Goal: Information Seeking & Learning: Find contact information

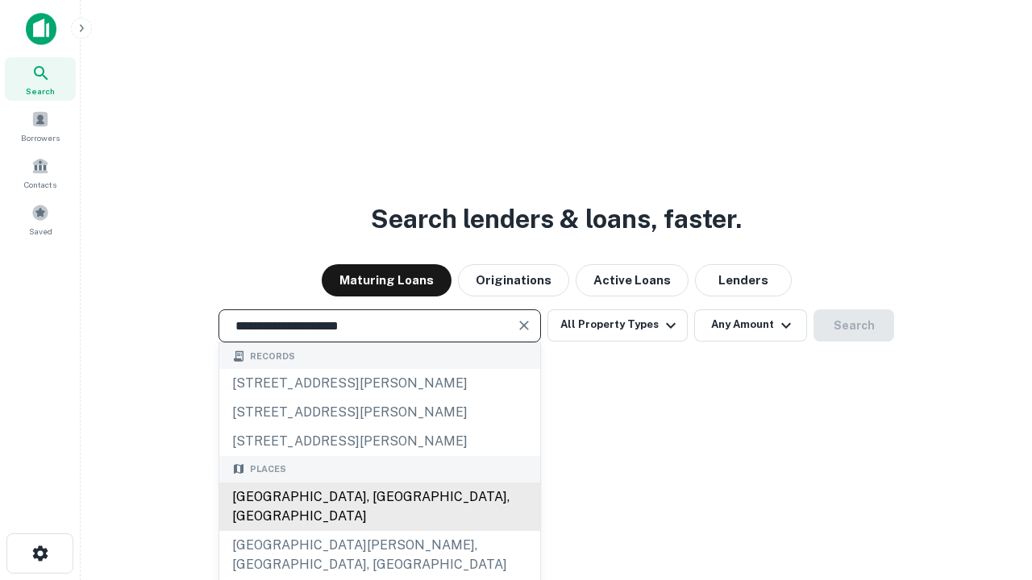
click at [379, 531] on div "[GEOGRAPHIC_DATA], [GEOGRAPHIC_DATA], [GEOGRAPHIC_DATA]" at bounding box center [379, 507] width 321 height 48
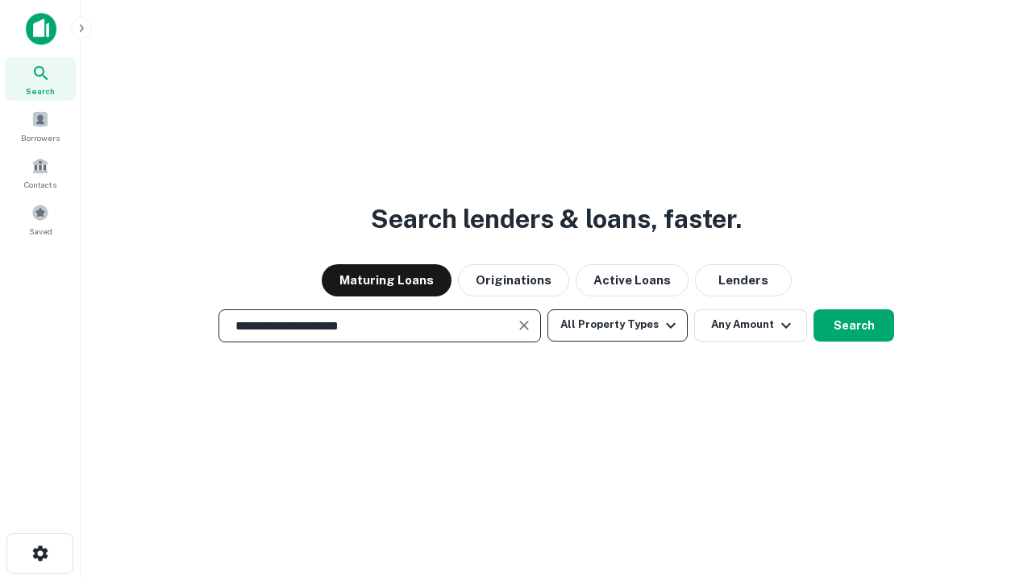
type input "**********"
click at [618, 325] on button "All Property Types" at bounding box center [617, 326] width 140 height 32
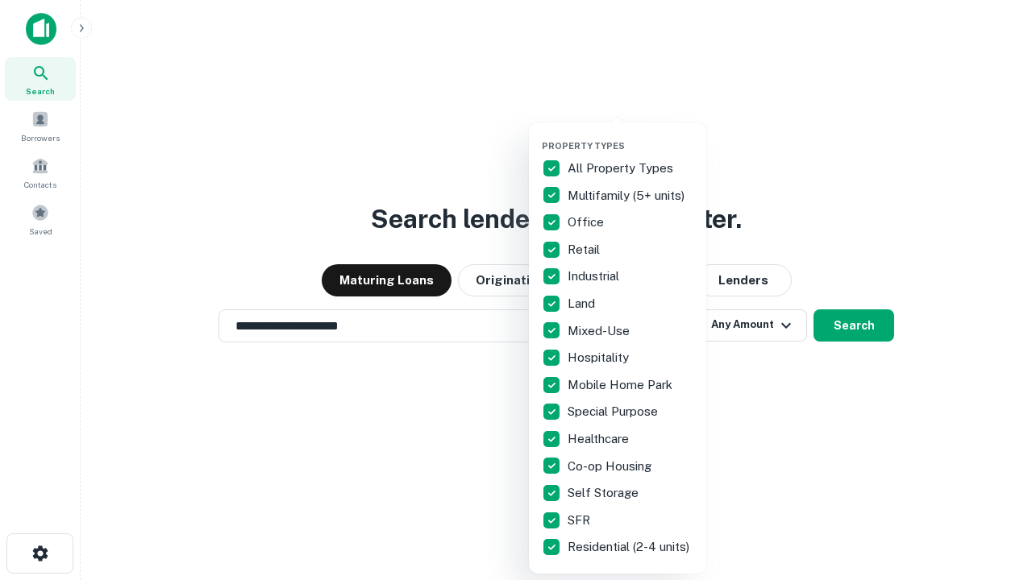
click at [630, 135] on button "button" at bounding box center [630, 135] width 177 height 1
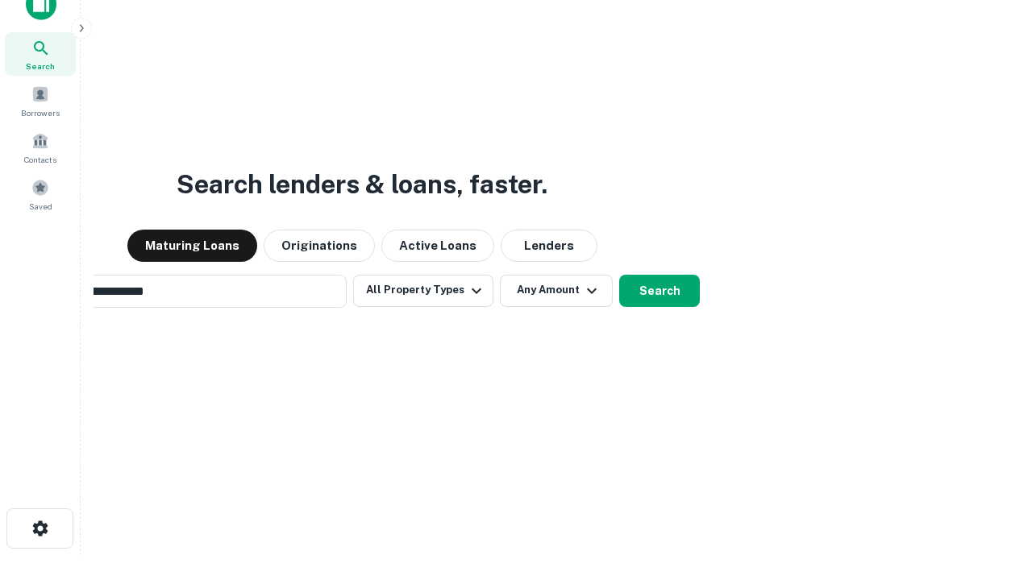
scroll to position [26, 0]
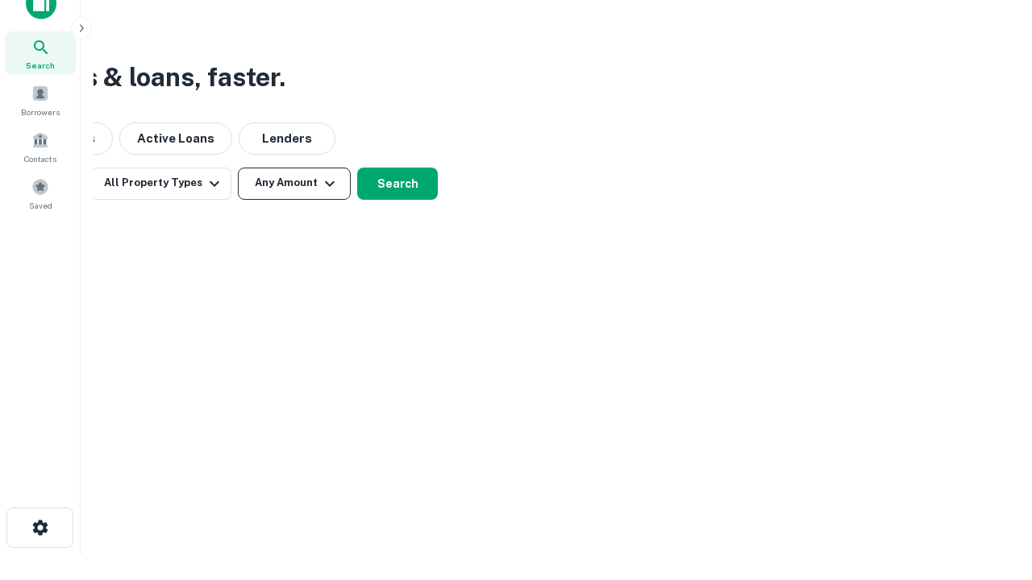
click at [294, 183] on button "Any Amount" at bounding box center [294, 184] width 113 height 32
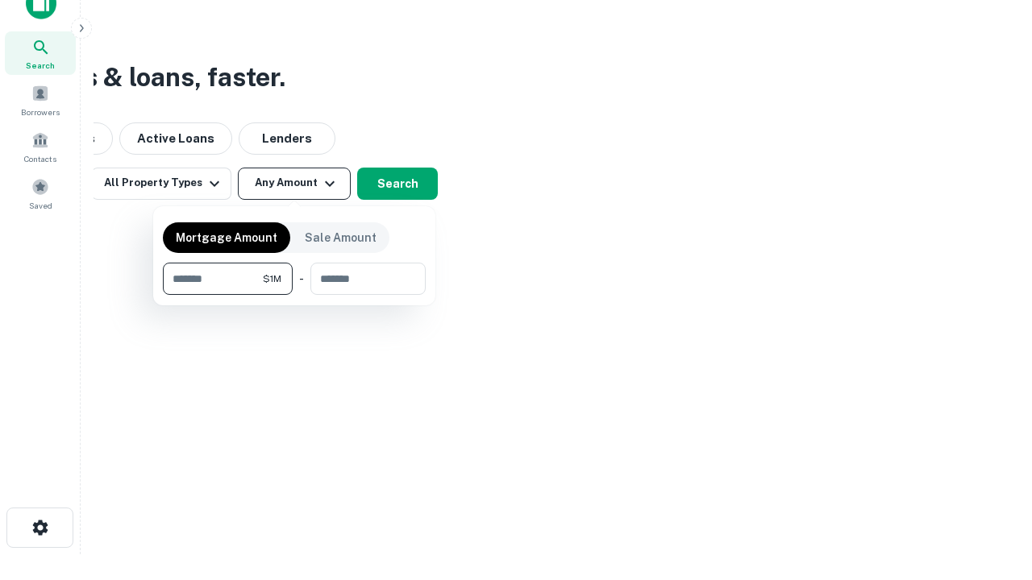
type input "*******"
click at [294, 295] on button "button" at bounding box center [294, 295] width 263 height 1
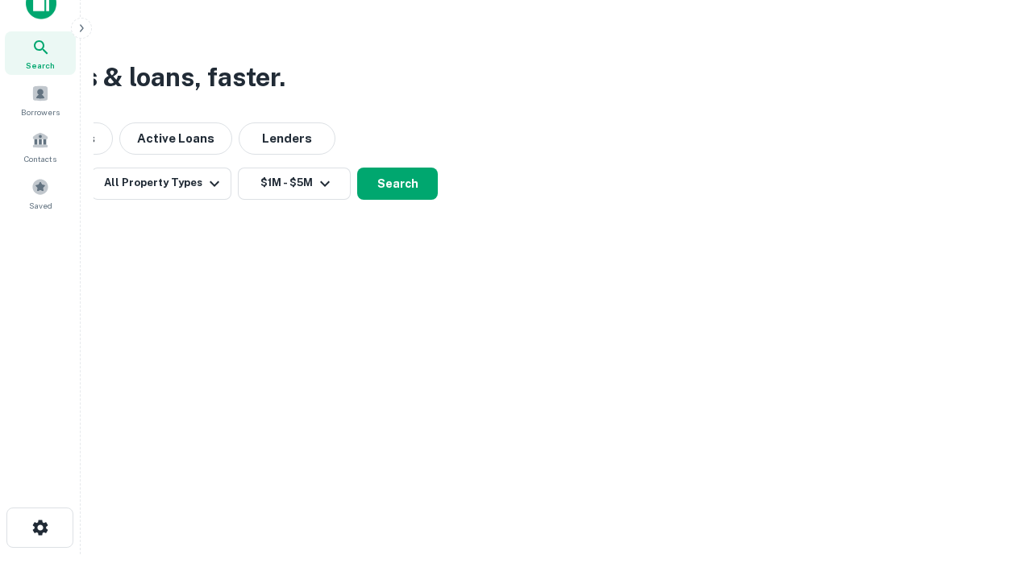
scroll to position [25, 0]
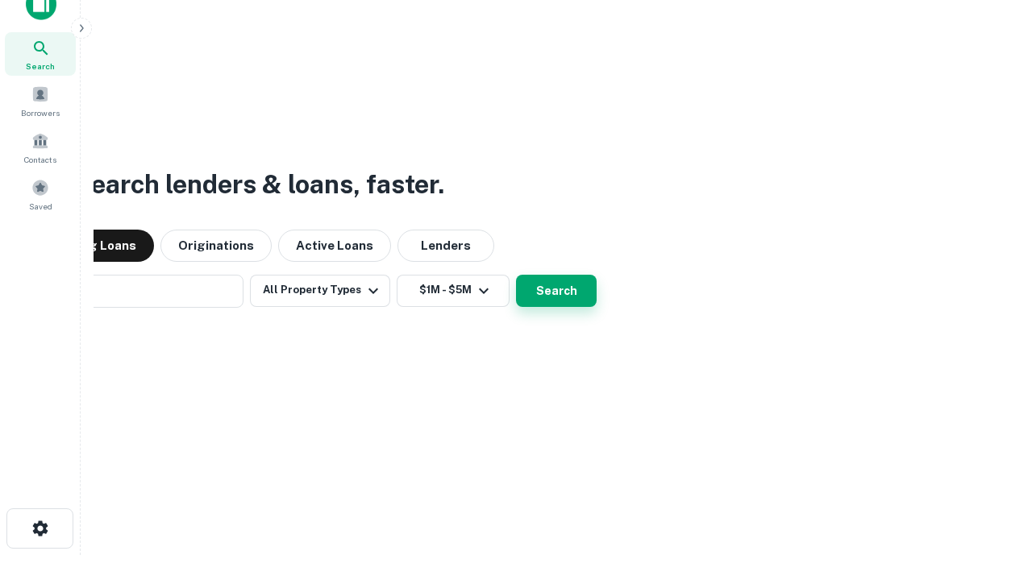
click at [516, 275] on button "Search" at bounding box center [556, 291] width 81 height 32
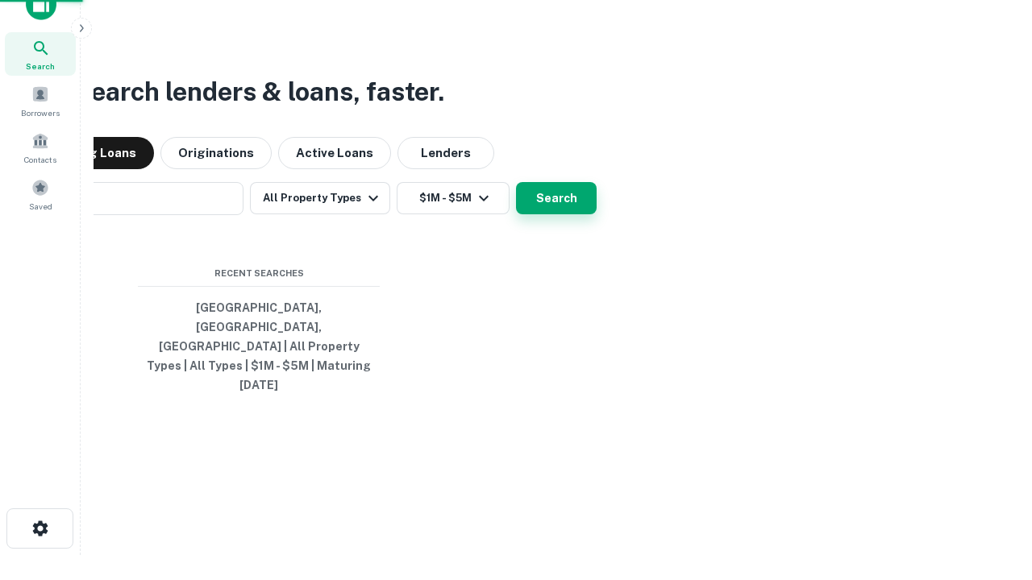
scroll to position [26, 0]
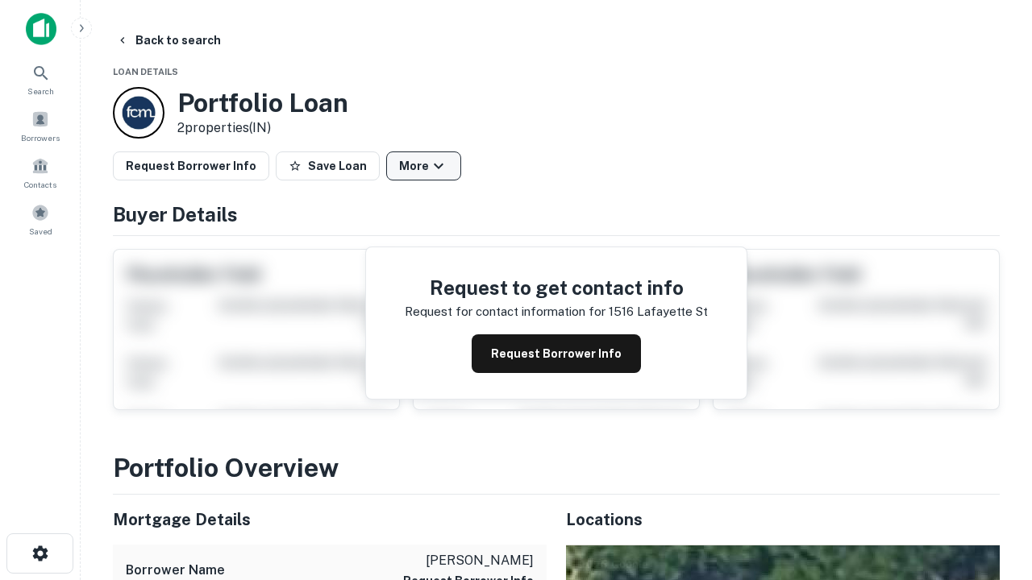
click at [423, 166] on button "More" at bounding box center [423, 166] width 75 height 29
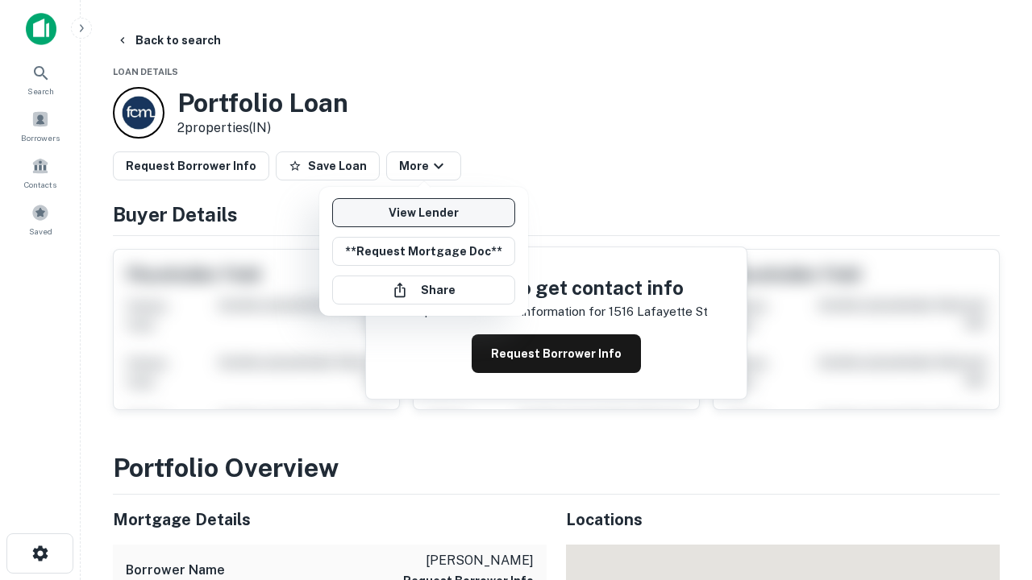
click at [423, 213] on link "View Lender" at bounding box center [423, 212] width 183 height 29
